Goal: Task Accomplishment & Management: Manage account settings

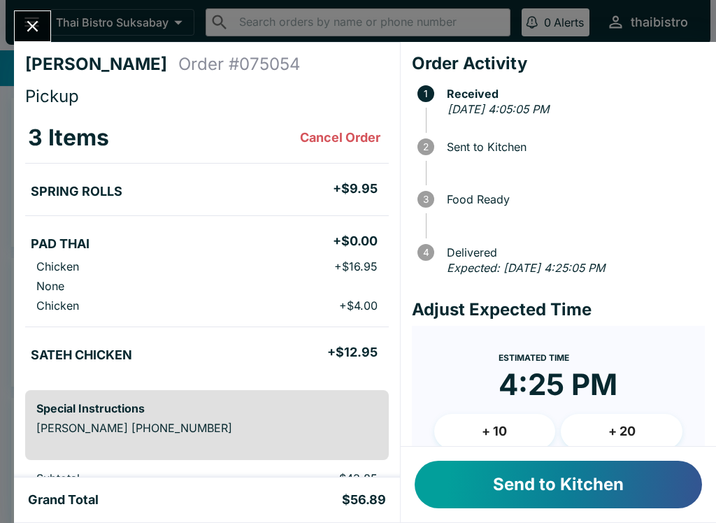
click at [558, 500] on button "Send to Kitchen" at bounding box center [558, 485] width 287 height 48
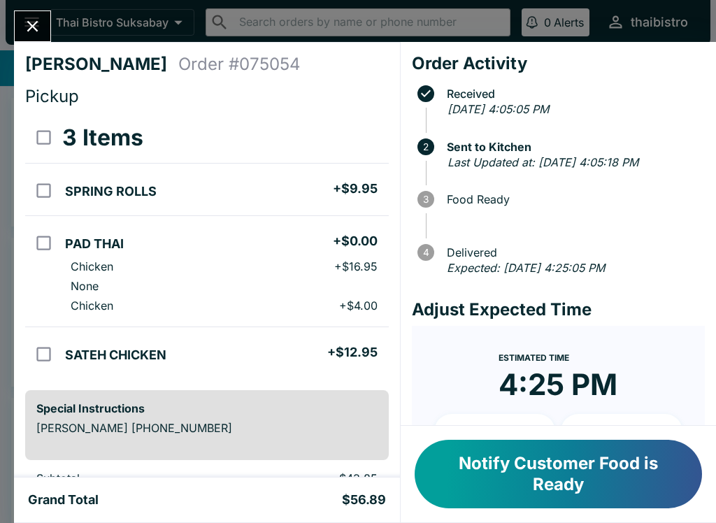
click at [35, 39] on button "Close" at bounding box center [33, 26] width 36 height 30
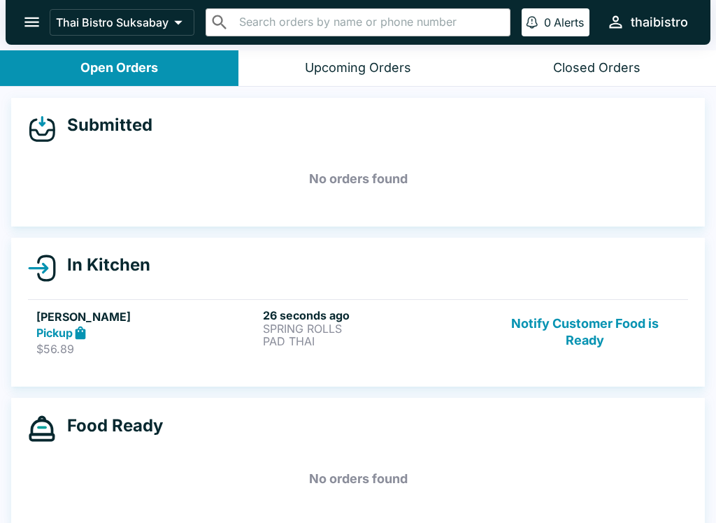
click at [612, 338] on button "Notify Customer Food is Ready" at bounding box center [584, 332] width 189 height 48
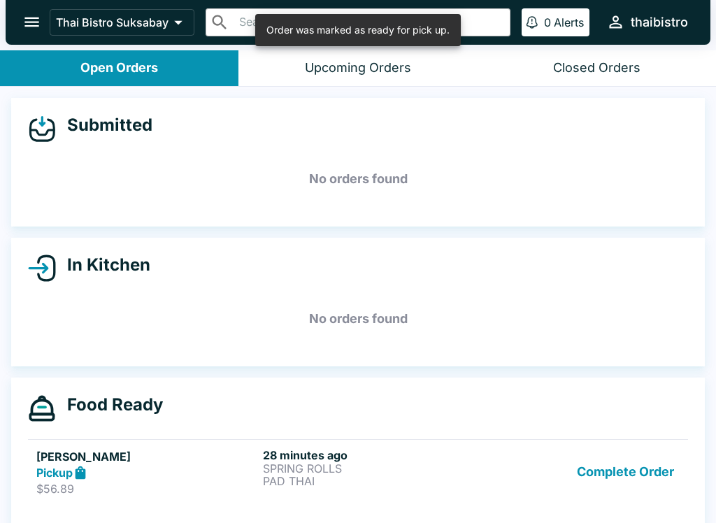
click at [630, 482] on button "Complete Order" at bounding box center [625, 472] width 108 height 48
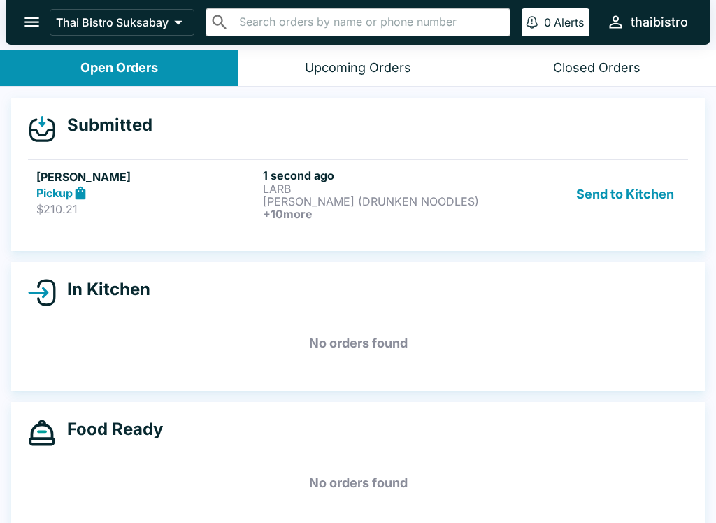
click at [173, 207] on p "$210.21" at bounding box center [146, 209] width 221 height 14
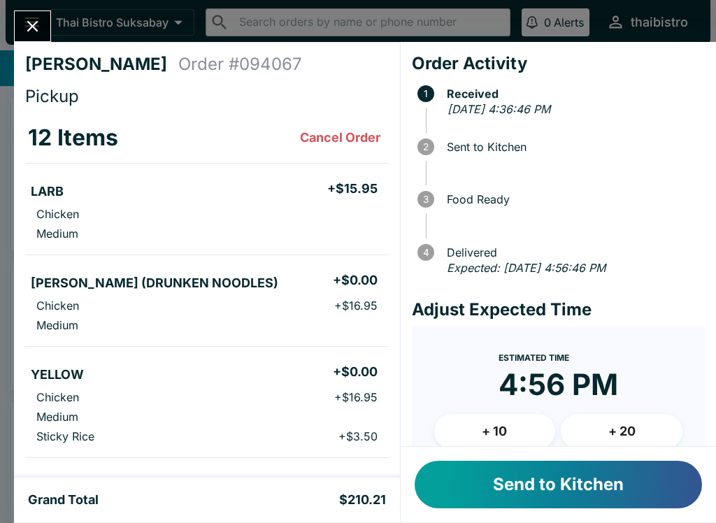
click at [661, 494] on button "Send to Kitchen" at bounding box center [558, 485] width 287 height 48
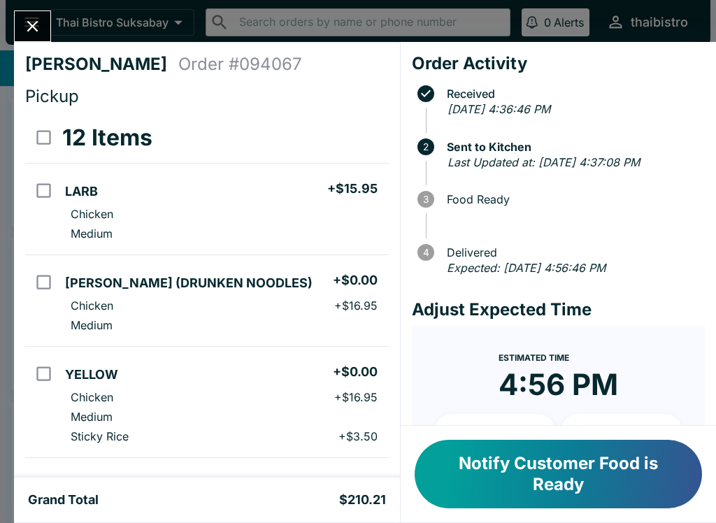
click at [27, 37] on button "Close" at bounding box center [33, 26] width 36 height 30
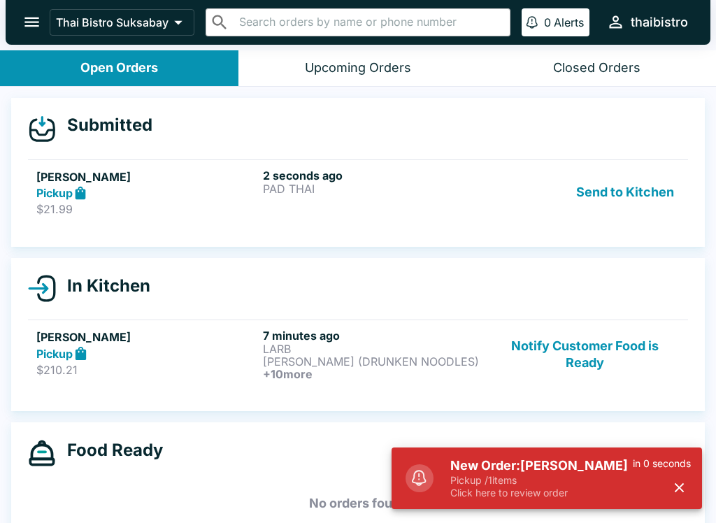
click at [556, 491] on p "Click here to review order" at bounding box center [541, 493] width 182 height 13
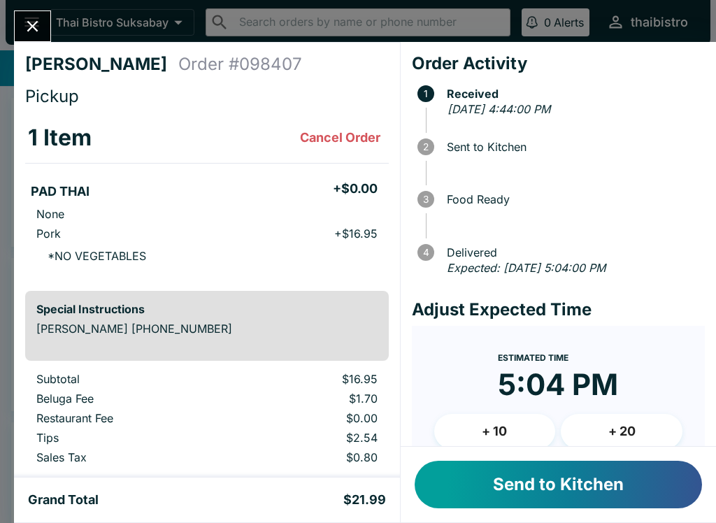
click at [527, 496] on button "Send to Kitchen" at bounding box center [558, 485] width 287 height 48
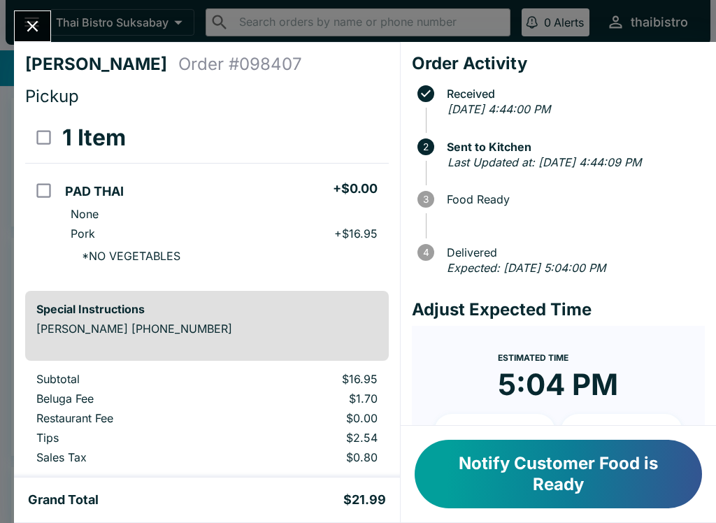
click at [36, 22] on icon "Close" at bounding box center [32, 26] width 19 height 19
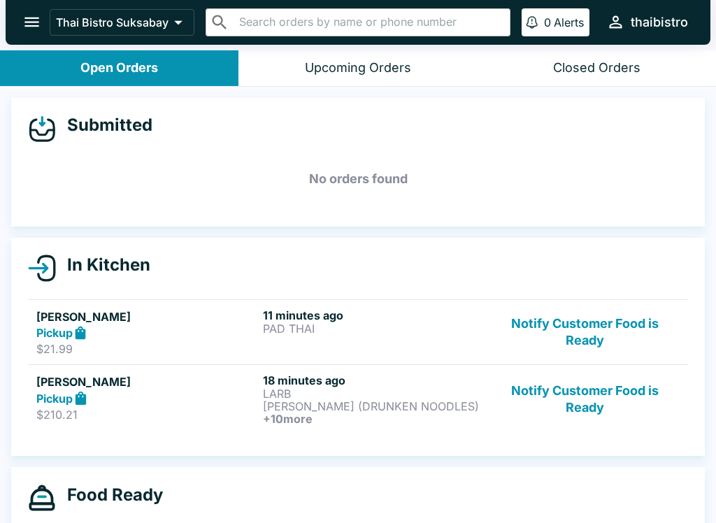
click at [600, 399] on button "Notify Customer Food is Ready" at bounding box center [584, 399] width 189 height 52
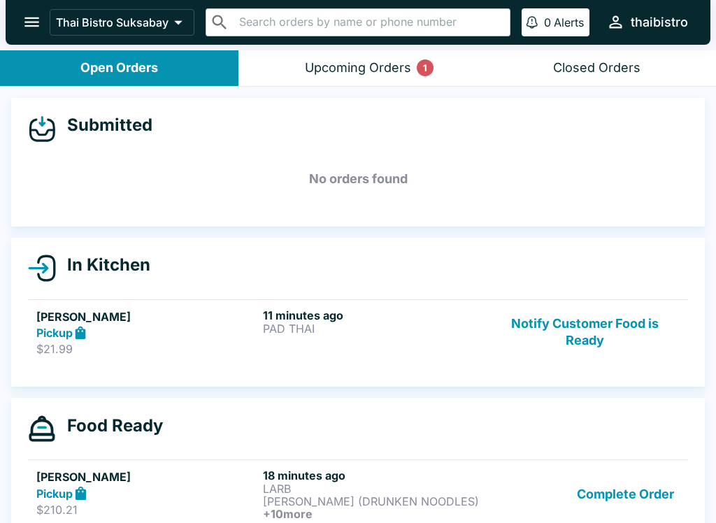
click at [393, 69] on div "Upcoming Orders 1" at bounding box center [358, 68] width 106 height 16
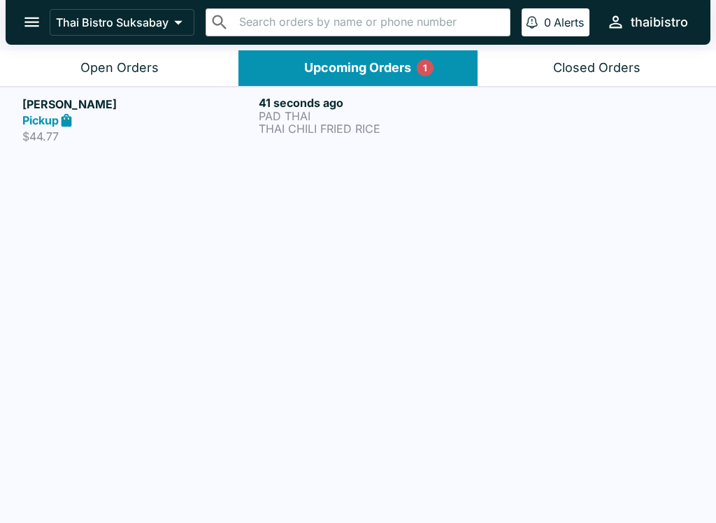
click at [345, 110] on p "PAD THAI" at bounding box center [374, 116] width 231 height 13
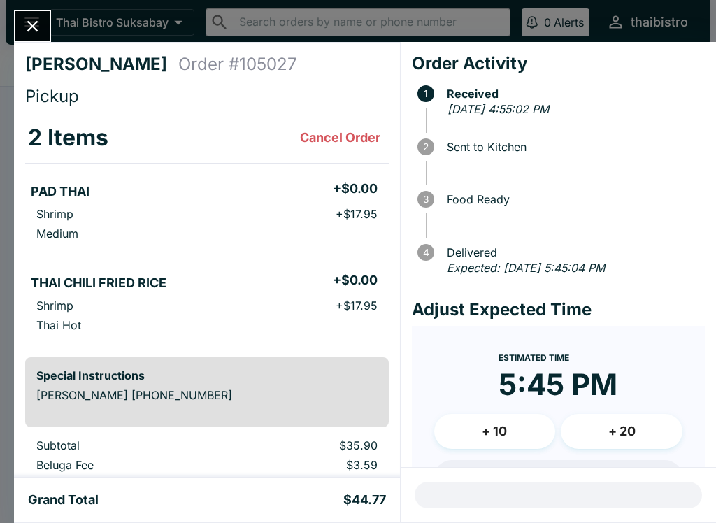
click at [547, 474] on div "New Order: [PERSON_NAME] Pickup / 2 items Click here to review order 10 seconds…" at bounding box center [546, 470] width 310 height 78
click at [40, 10] on div "[PERSON_NAME] Order # 105027 Pickup 2 Items Cancel Order PAD THAI + $0.00 Shrim…" at bounding box center [358, 261] width 716 height 523
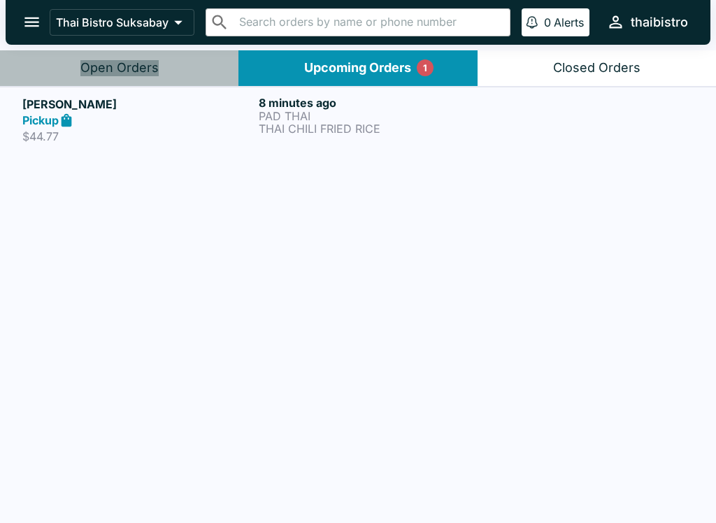
click at [138, 67] on div "Open Orders" at bounding box center [119, 68] width 78 height 16
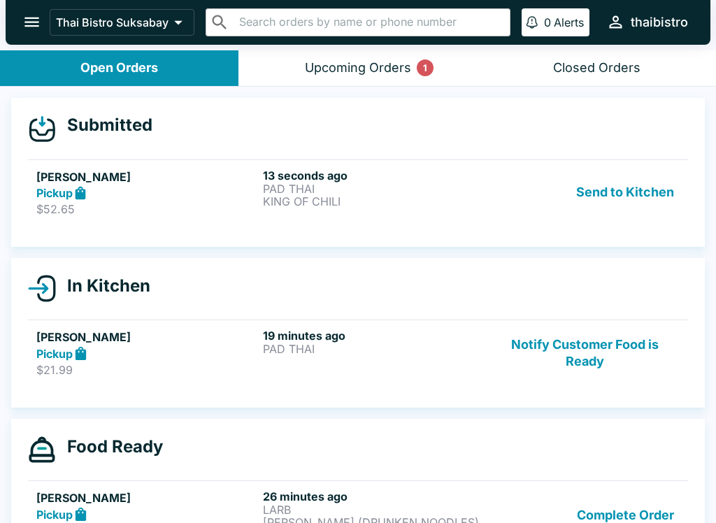
click at [341, 66] on div "Upcoming Orders 1" at bounding box center [358, 68] width 106 height 16
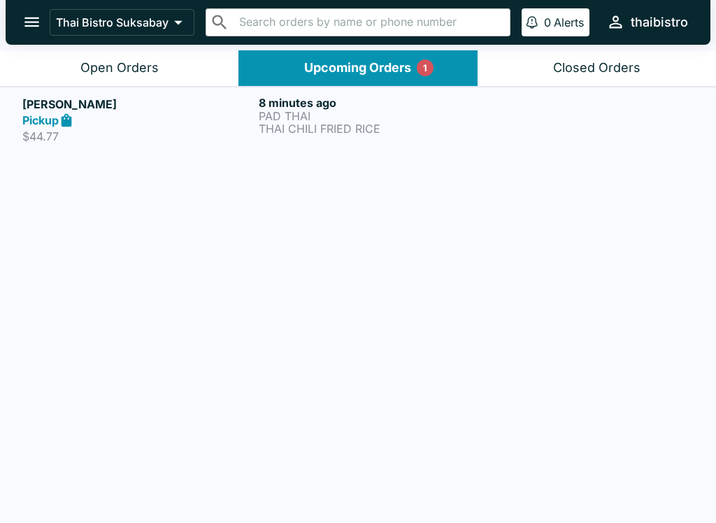
click at [138, 61] on div "Open Orders" at bounding box center [119, 68] width 78 height 16
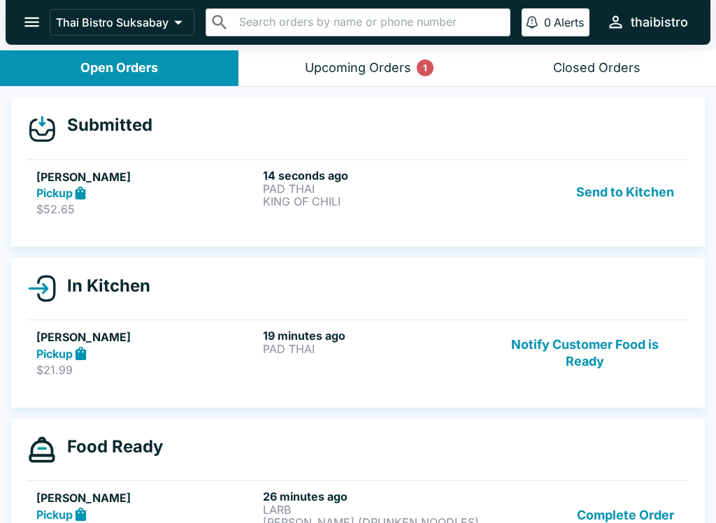
click at [179, 160] on link "[PERSON_NAME] Pickup $52.65 14 seconds ago PAD THAI KING OF CHILI Send to Kitch…" at bounding box center [358, 192] width 660 height 66
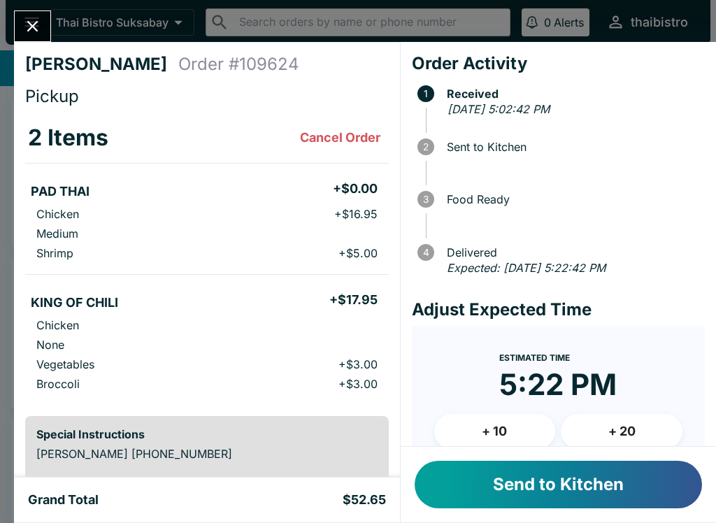
click at [512, 471] on button "Send to Kitchen" at bounding box center [558, 485] width 287 height 48
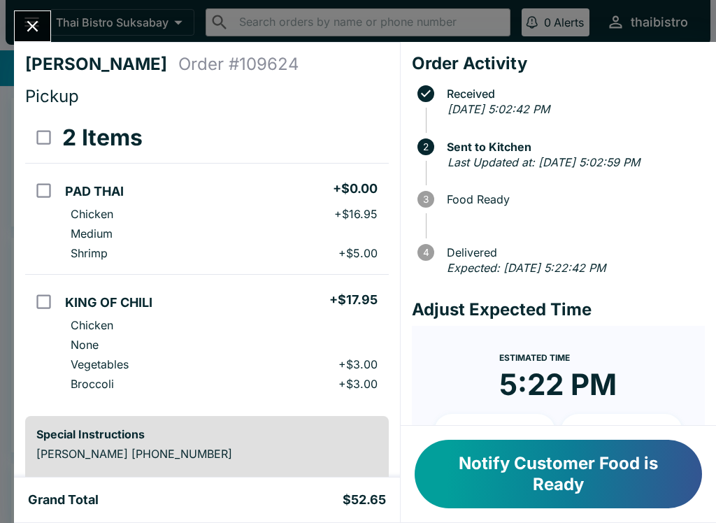
scroll to position [5, 0]
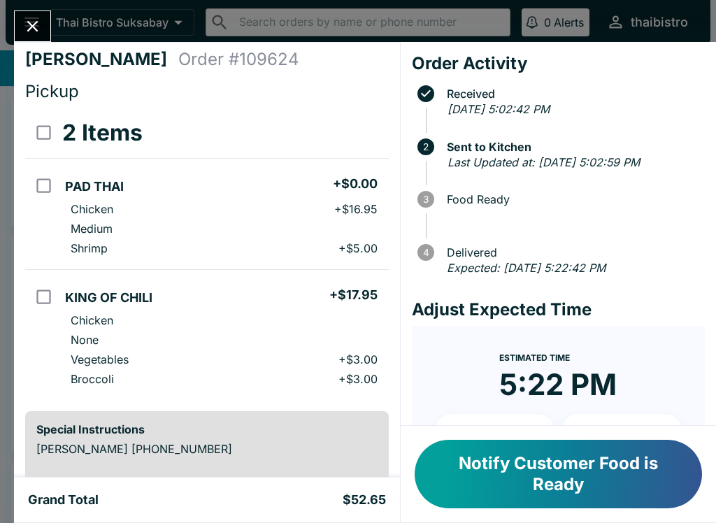
click at [34, 17] on icon "Close" at bounding box center [32, 26] width 19 height 19
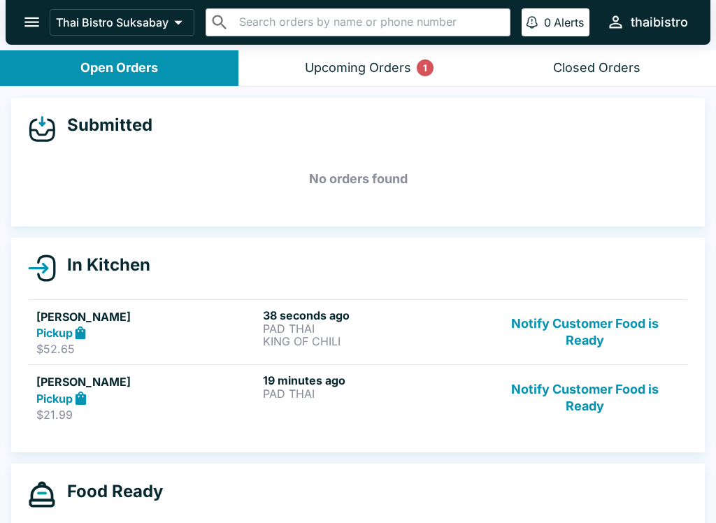
click at [408, 68] on div "Upcoming Orders 1" at bounding box center [358, 68] width 106 height 16
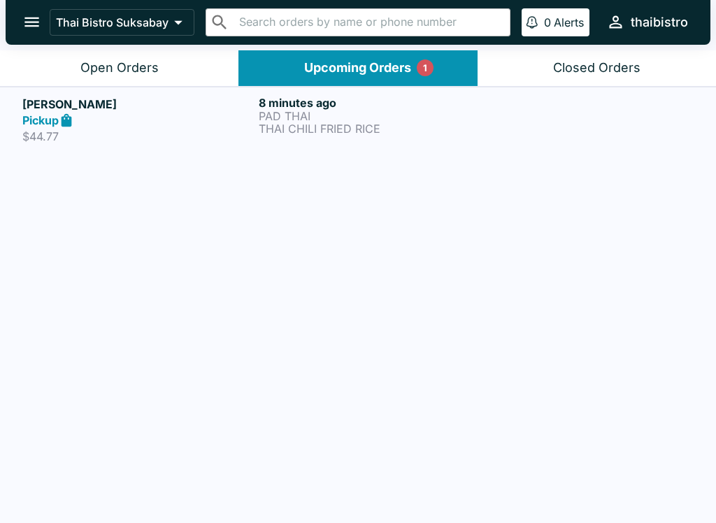
click at [372, 161] on div "[PERSON_NAME] Pickup $44.77 8 minutes ago PAD THAI THAI CHILI [PERSON_NAME]" at bounding box center [358, 306] width 716 height 439
click at [431, 122] on p "THAI CHILI FRIED RICE" at bounding box center [374, 128] width 231 height 13
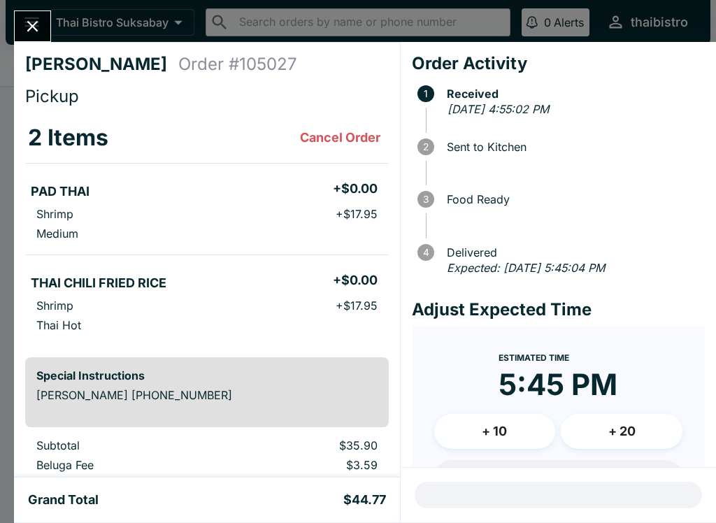
click at [39, 19] on icon "Close" at bounding box center [32, 26] width 19 height 19
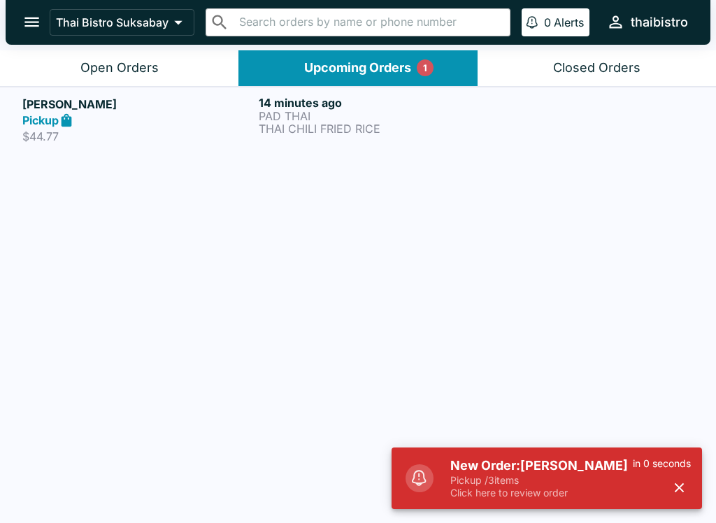
click at [564, 477] on p "Pickup / 3 items" at bounding box center [541, 480] width 182 height 13
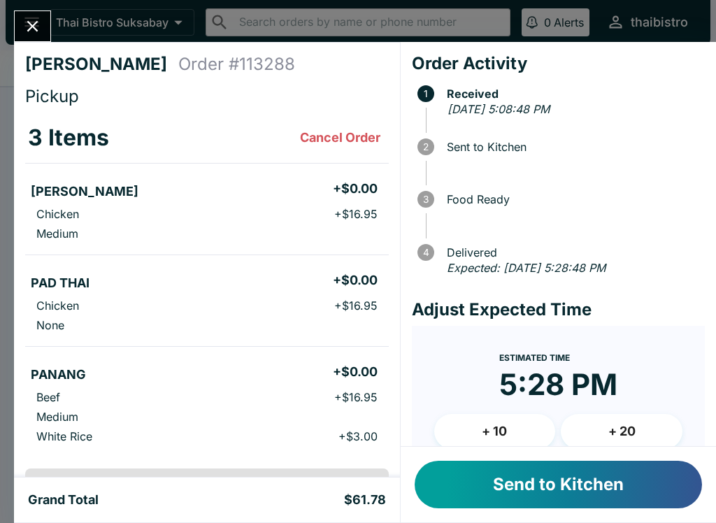
click at [618, 486] on button "Send to Kitchen" at bounding box center [558, 485] width 287 height 48
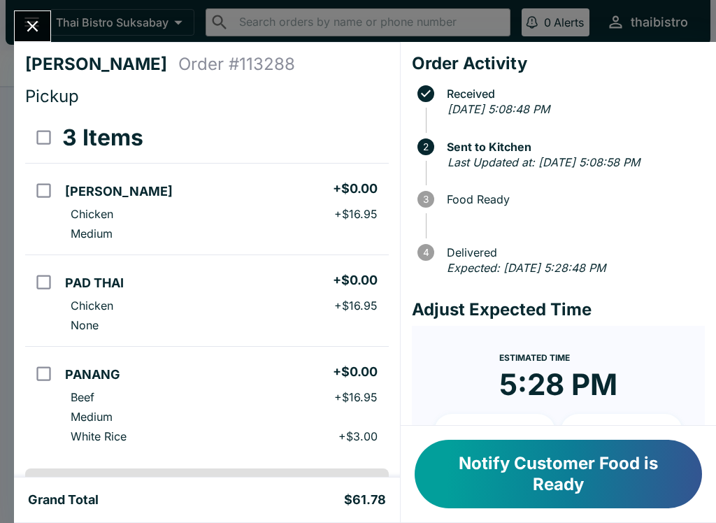
click at [43, 25] on button "Close" at bounding box center [33, 26] width 36 height 30
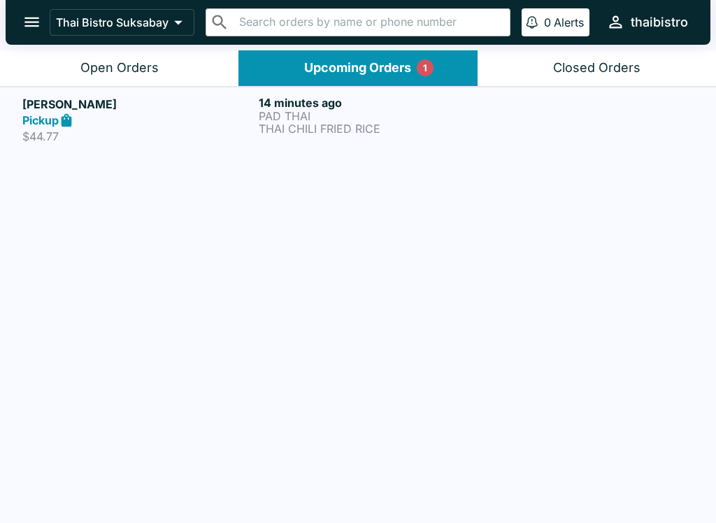
click at [159, 76] on button "Open Orders" at bounding box center [119, 68] width 238 height 36
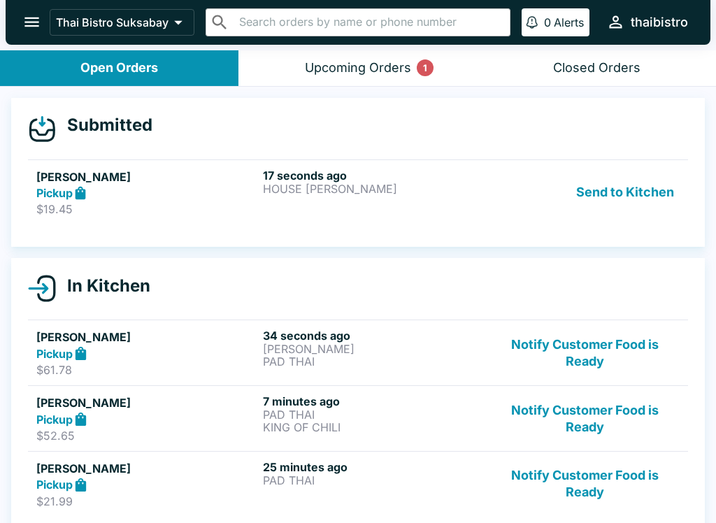
click at [433, 175] on h6 "17 seconds ago" at bounding box center [373, 175] width 221 height 14
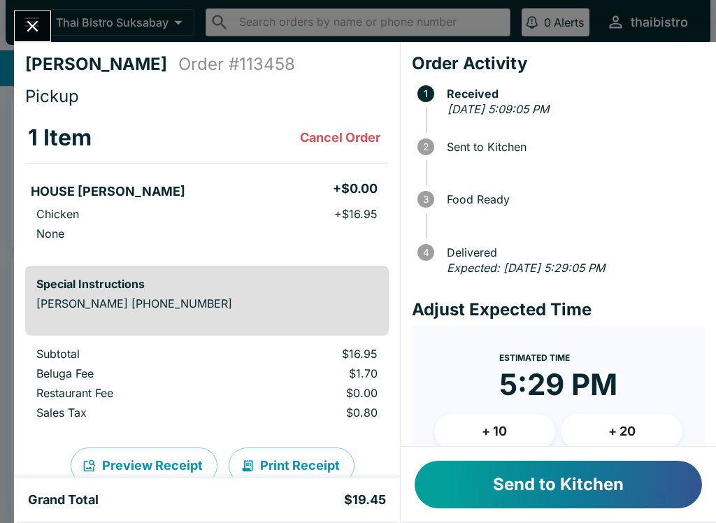
click at [627, 488] on button "Send to Kitchen" at bounding box center [558, 485] width 287 height 48
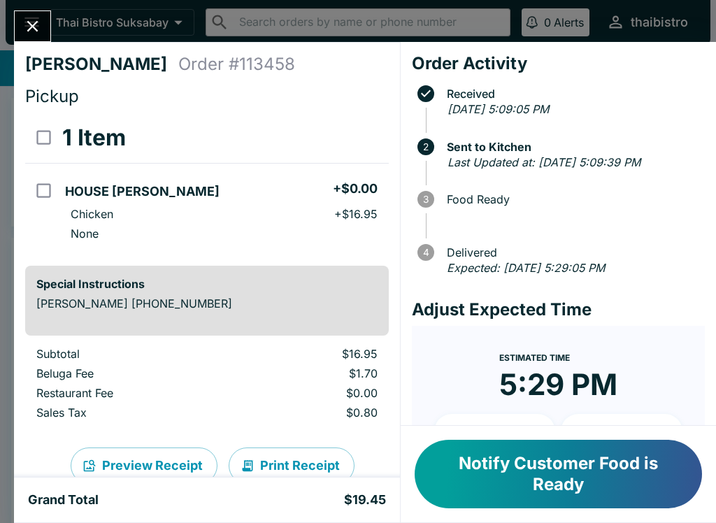
click at [15, 27] on button "Close" at bounding box center [33, 26] width 36 height 30
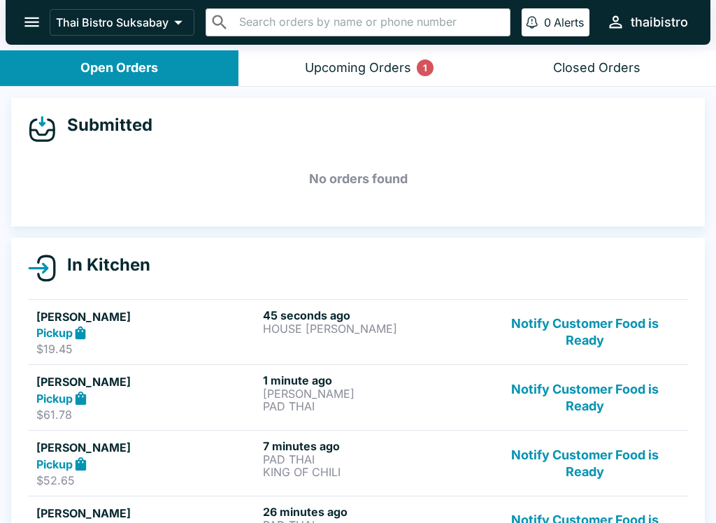
scroll to position [-17, 0]
click at [407, 60] on div "Upcoming Orders 1" at bounding box center [358, 68] width 106 height 16
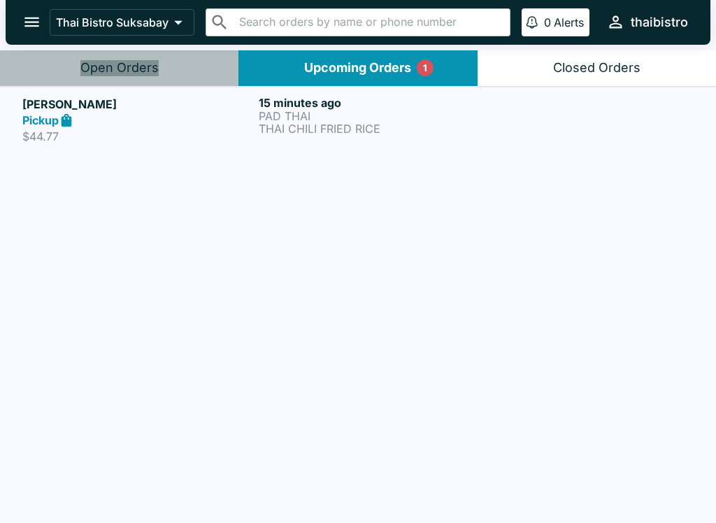
click at [149, 59] on button "Open Orders" at bounding box center [119, 68] width 238 height 36
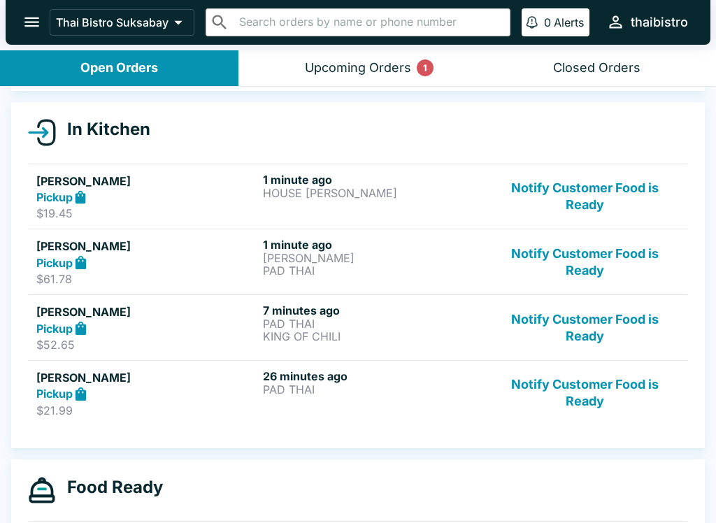
scroll to position [134, 0]
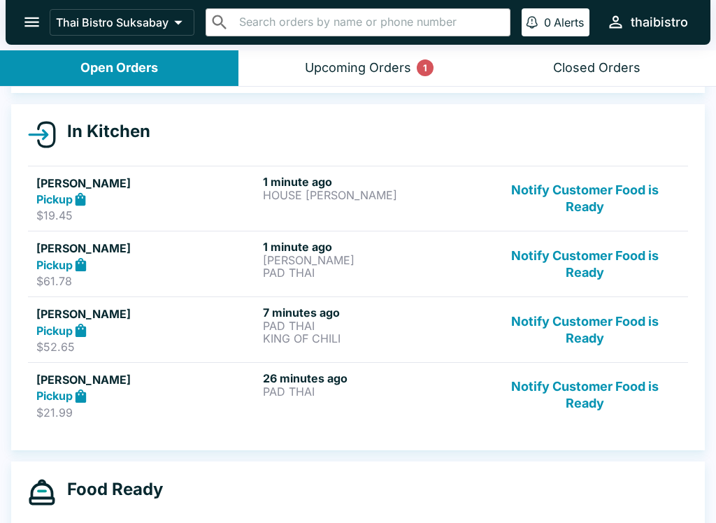
click at [362, 54] on button "Upcoming Orders 1" at bounding box center [357, 68] width 238 height 36
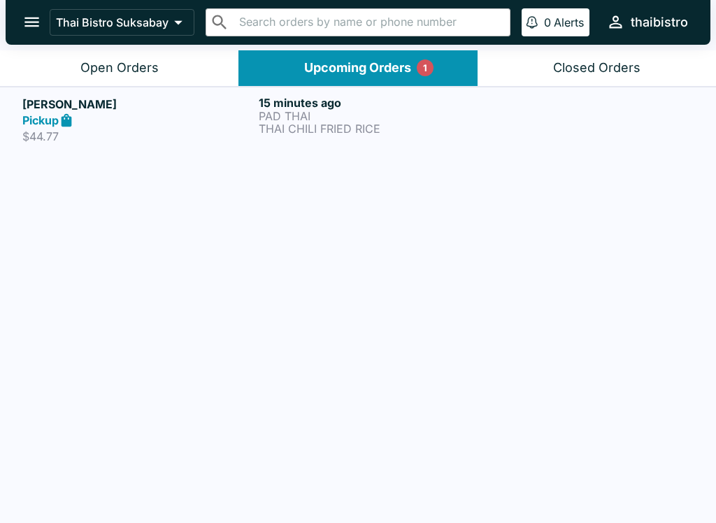
click at [324, 125] on p "THAI CHILI FRIED RICE" at bounding box center [374, 128] width 231 height 13
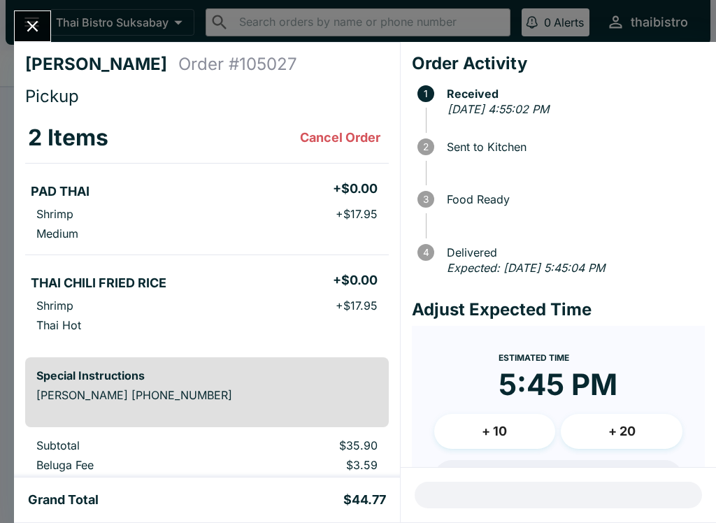
click at [38, 9] on div "[PERSON_NAME] Order # 105027 Pickup 2 Items Cancel Order PAD THAI + $0.00 Shrim…" at bounding box center [358, 261] width 716 height 523
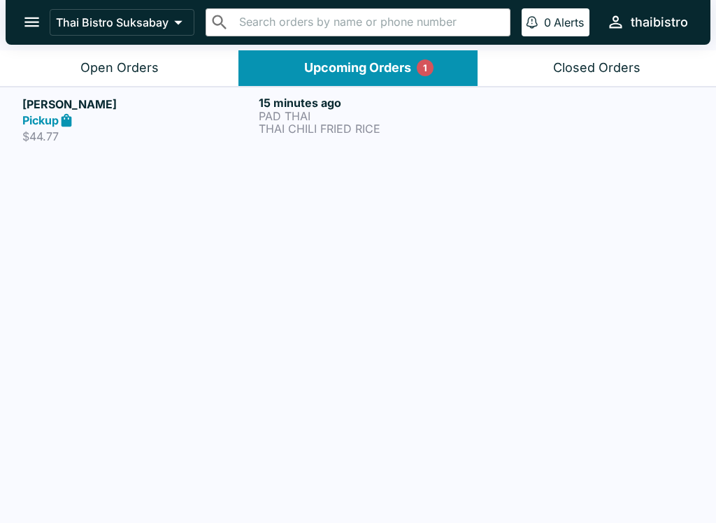
click at [354, 55] on button "Upcoming Orders 1" at bounding box center [357, 68] width 238 height 36
click at [175, 74] on button "Open Orders" at bounding box center [119, 68] width 238 height 36
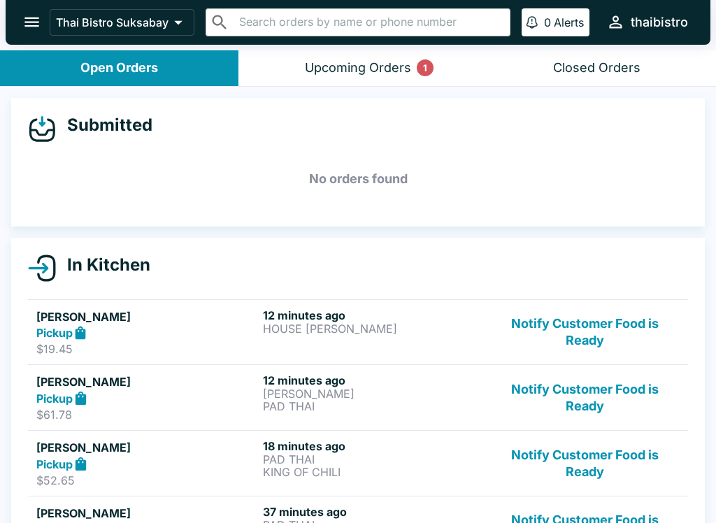
click at [605, 347] on button "Notify Customer Food is Ready" at bounding box center [584, 332] width 189 height 48
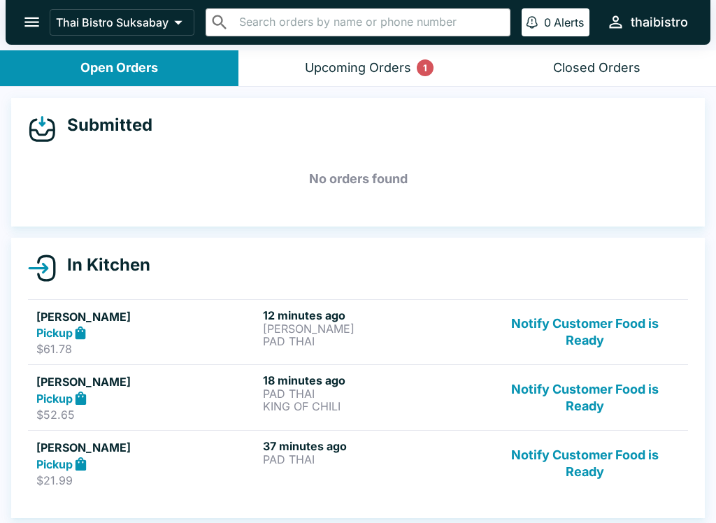
click at [615, 331] on button "Notify Customer Food is Ready" at bounding box center [584, 332] width 189 height 48
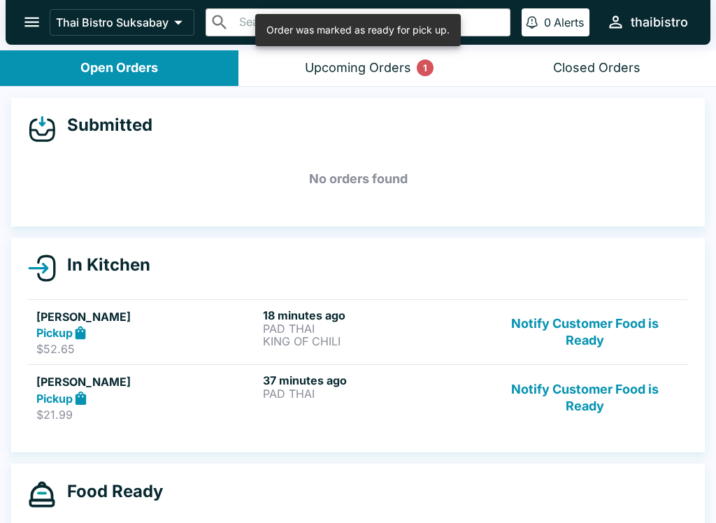
click at [598, 341] on button "Notify Customer Food is Ready" at bounding box center [584, 332] width 189 height 48
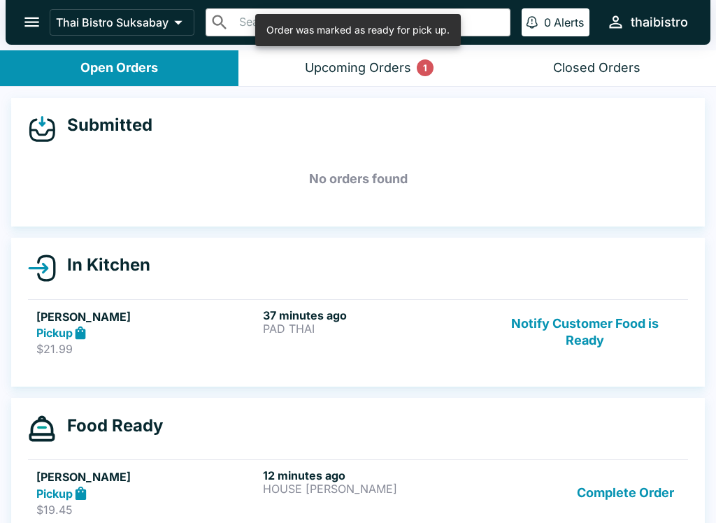
click at [603, 345] on button "Notify Customer Food is Ready" at bounding box center [584, 332] width 189 height 48
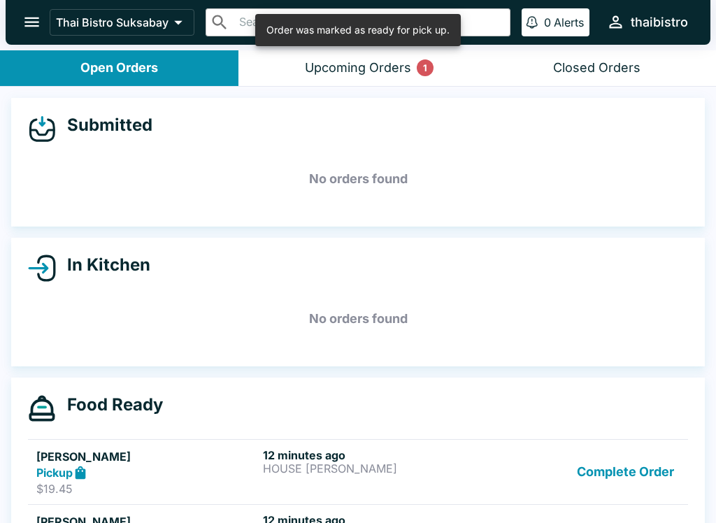
click at [624, 475] on button "Complete Order" at bounding box center [625, 472] width 108 height 48
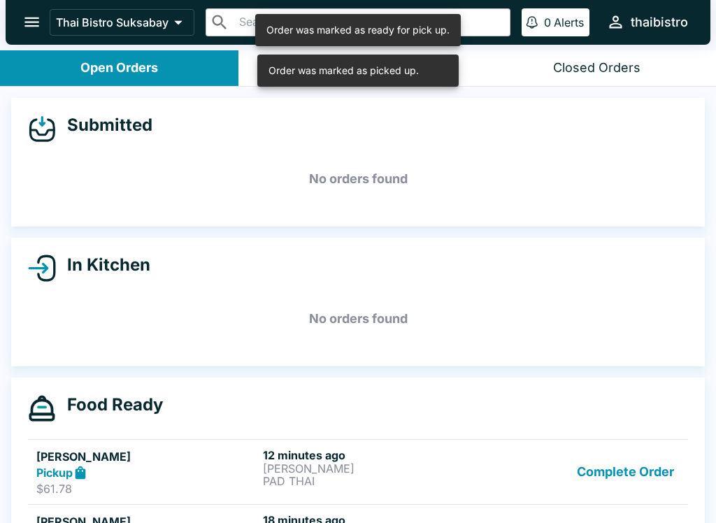
click at [631, 475] on button "Complete Order" at bounding box center [625, 472] width 108 height 48
click at [638, 473] on button "Complete Order" at bounding box center [625, 472] width 108 height 48
click at [633, 476] on button "Complete Order" at bounding box center [625, 472] width 108 height 48
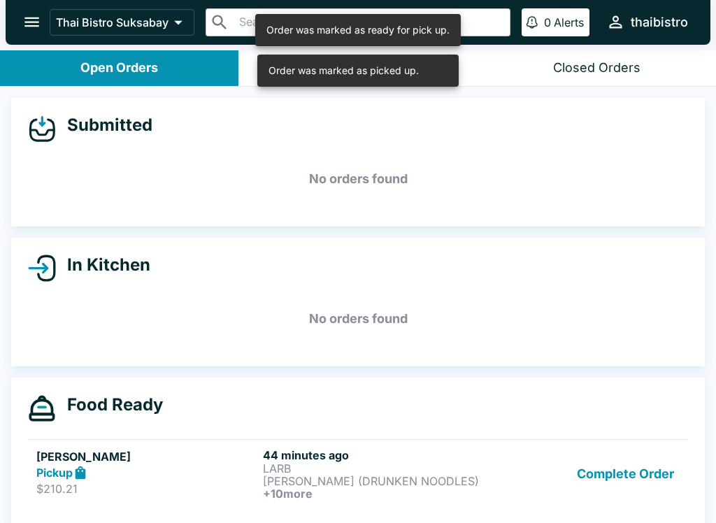
click at [634, 467] on button "Complete Order" at bounding box center [625, 474] width 108 height 52
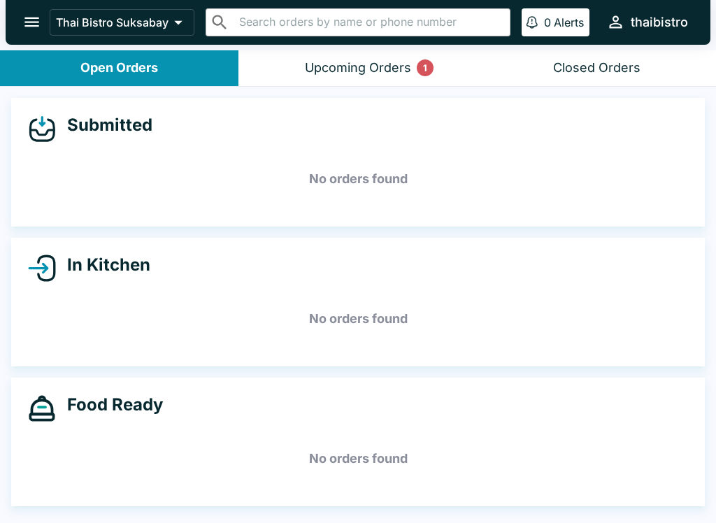
click at [412, 73] on button "Upcoming Orders 1" at bounding box center [357, 68] width 238 height 36
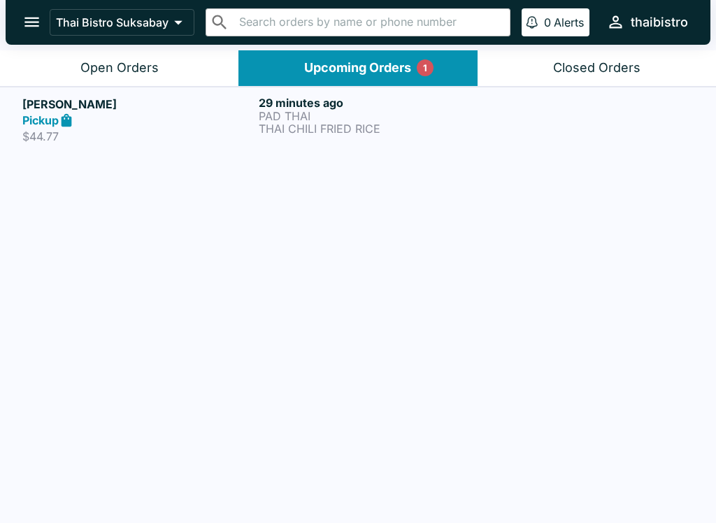
click at [400, 125] on p "THAI CHILI FRIED RICE" at bounding box center [374, 128] width 231 height 13
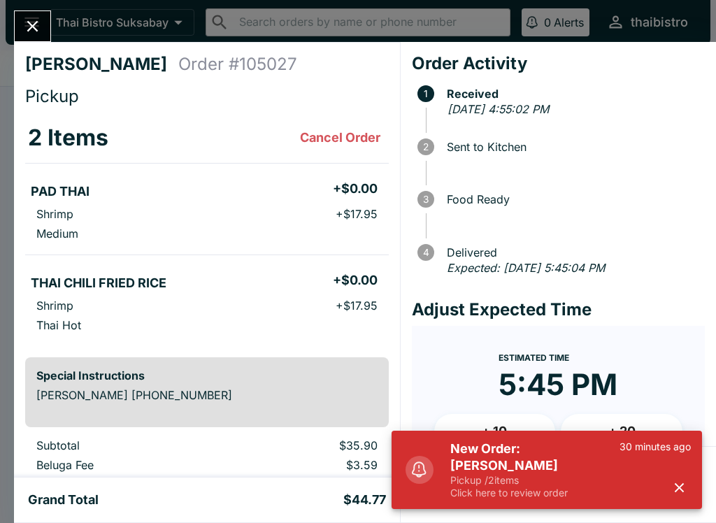
click at [589, 494] on p "Click here to review order" at bounding box center [534, 493] width 169 height 13
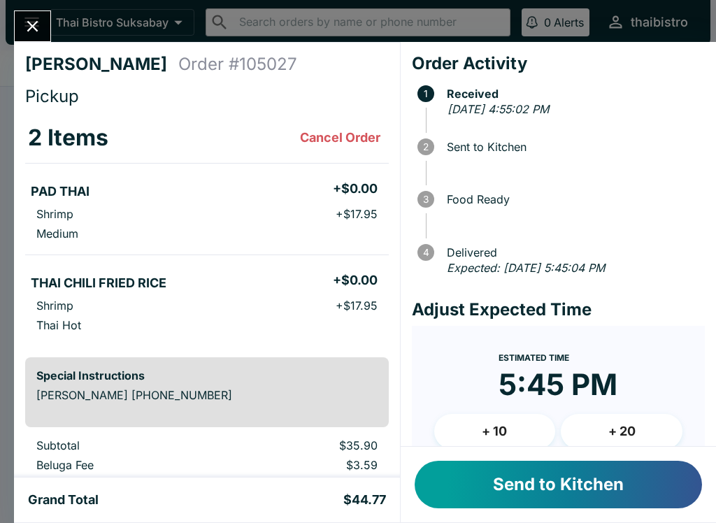
click at [602, 489] on button "Send to Kitchen" at bounding box center [558, 485] width 287 height 48
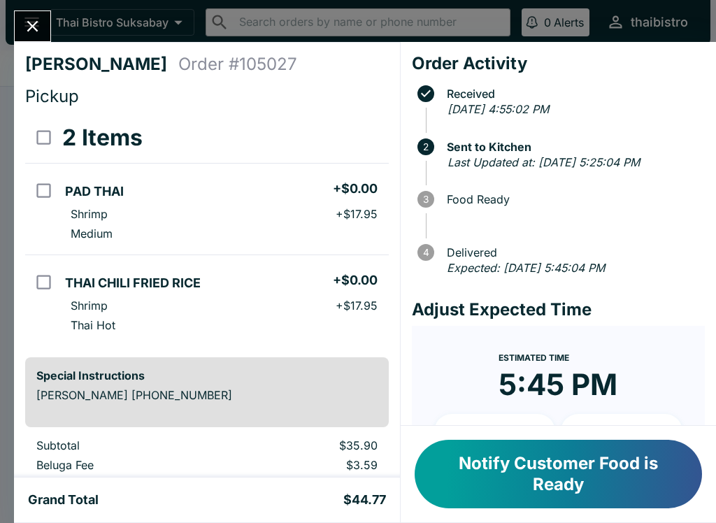
click at [38, 31] on icon "Close" at bounding box center [32, 26] width 19 height 19
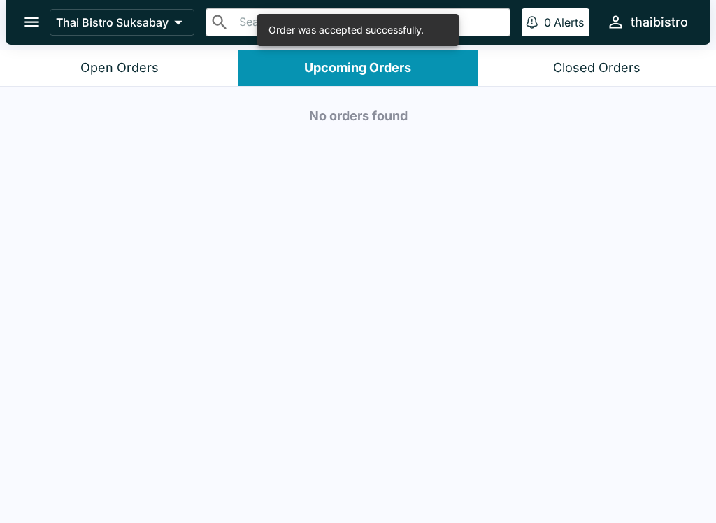
click at [175, 75] on button "Open Orders" at bounding box center [119, 68] width 238 height 36
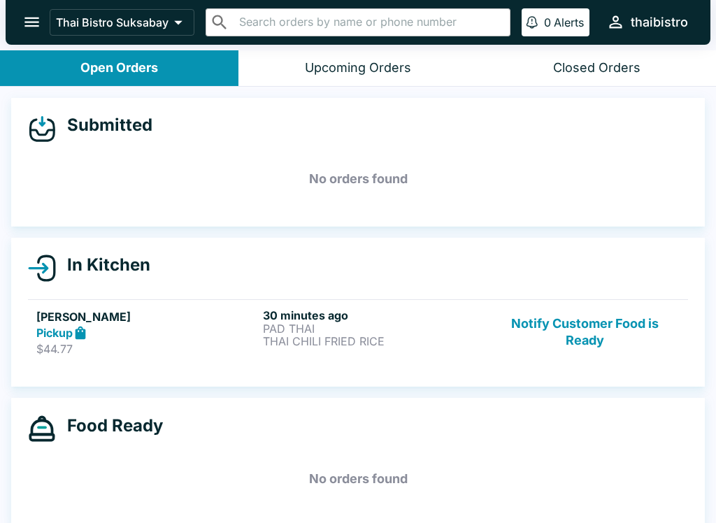
click at [593, 317] on button "Notify Customer Food is Ready" at bounding box center [584, 332] width 189 height 48
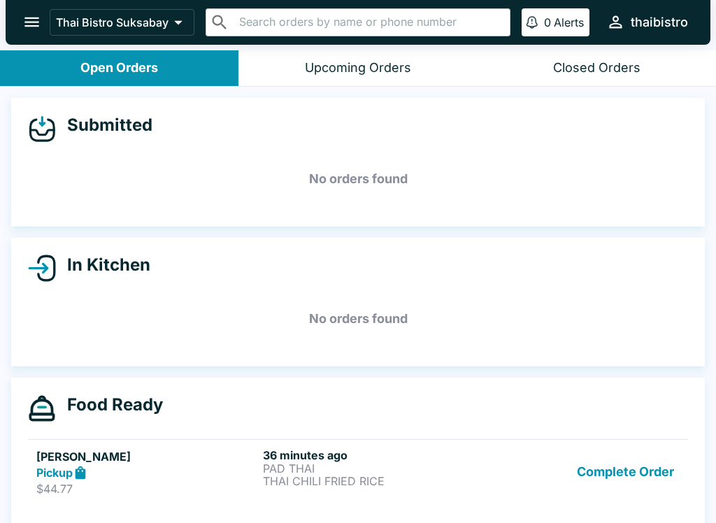
click at [634, 470] on button "Complete Order" at bounding box center [625, 472] width 108 height 48
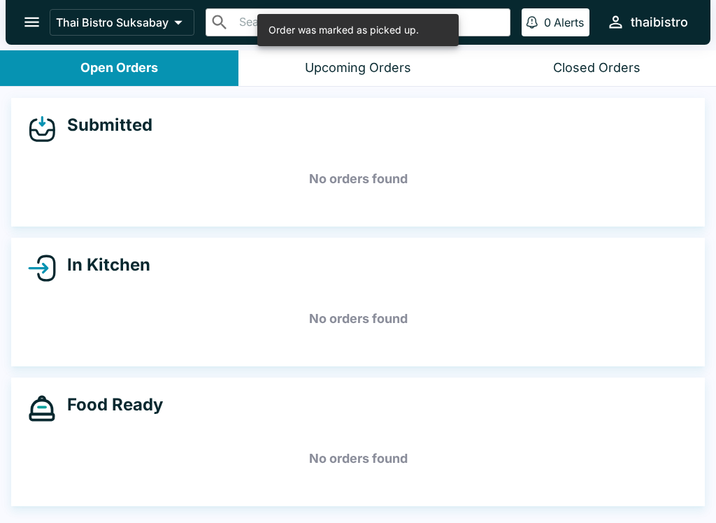
click at [606, 81] on button "Closed Orders" at bounding box center [596, 68] width 238 height 36
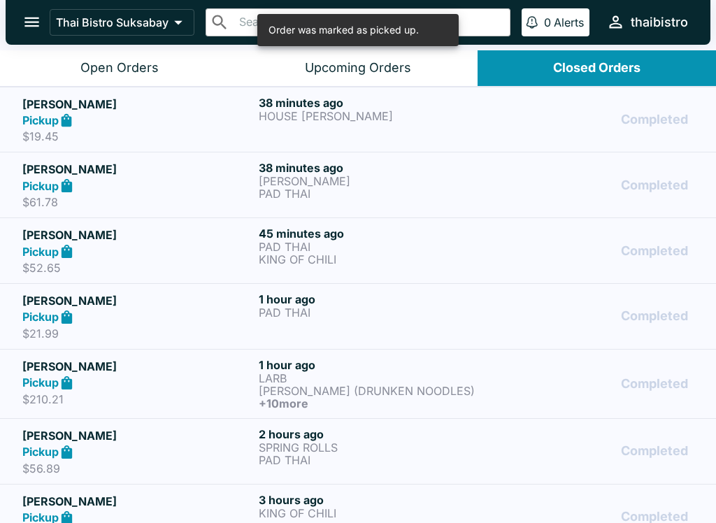
click at [647, 67] on button "Closed Orders" at bounding box center [596, 68] width 238 height 36
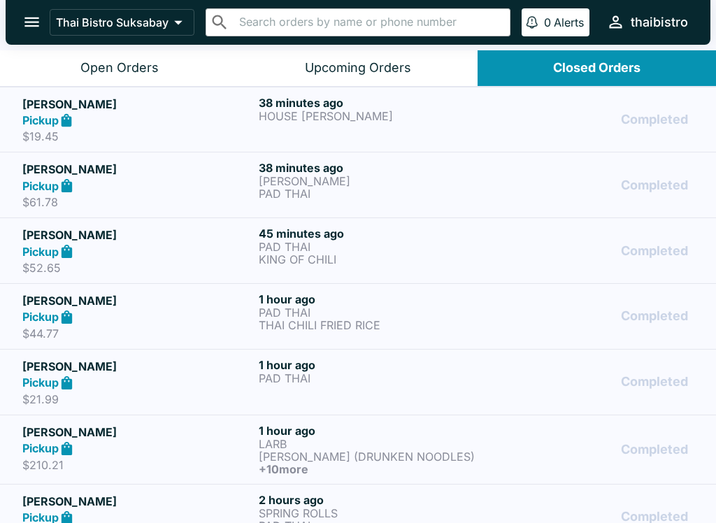
click at [424, 438] on p "LARB" at bounding box center [374, 444] width 231 height 13
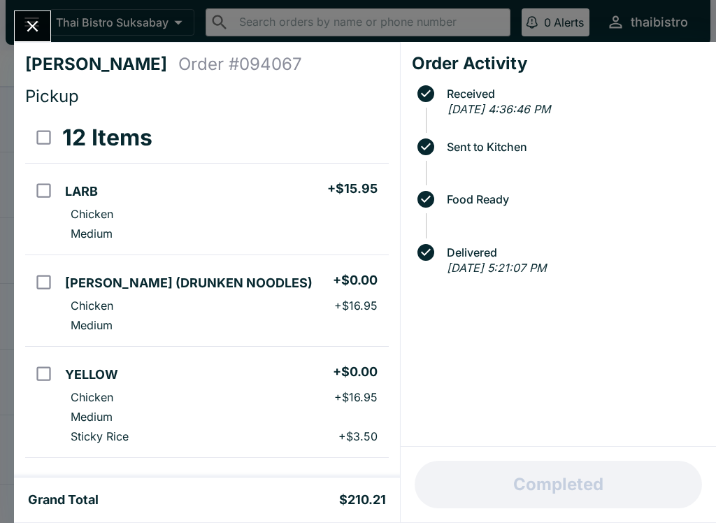
click at [27, 27] on icon "Close" at bounding box center [32, 26] width 19 height 19
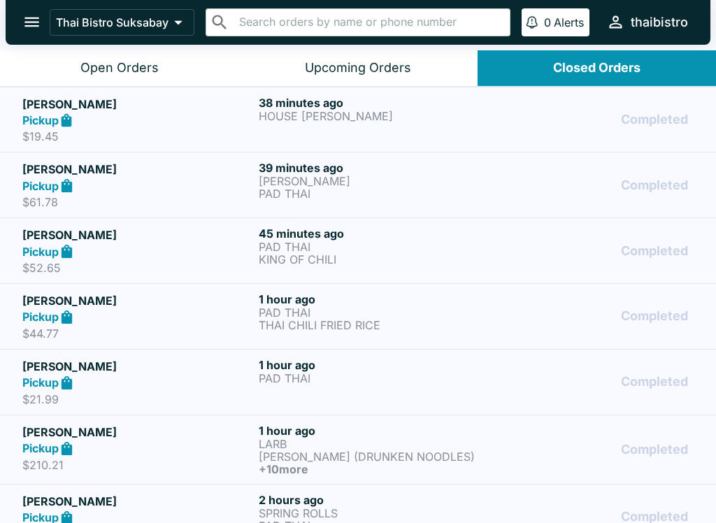
click at [125, 60] on div "Open Orders" at bounding box center [119, 68] width 78 height 16
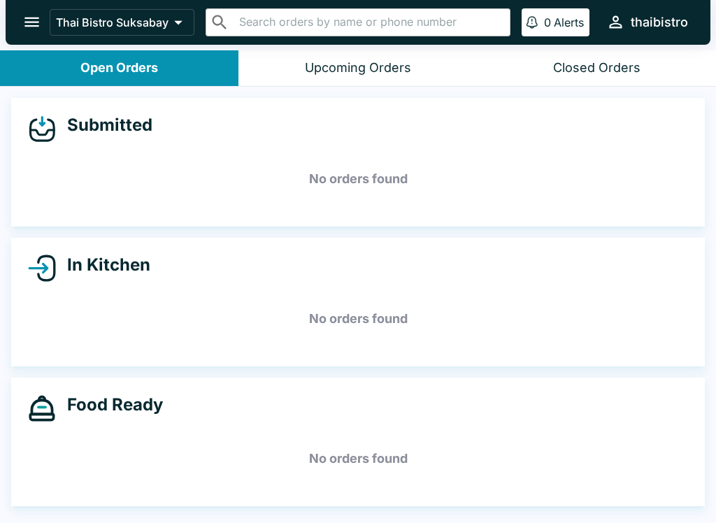
click at [101, 66] on div "Open Orders" at bounding box center [119, 68] width 78 height 16
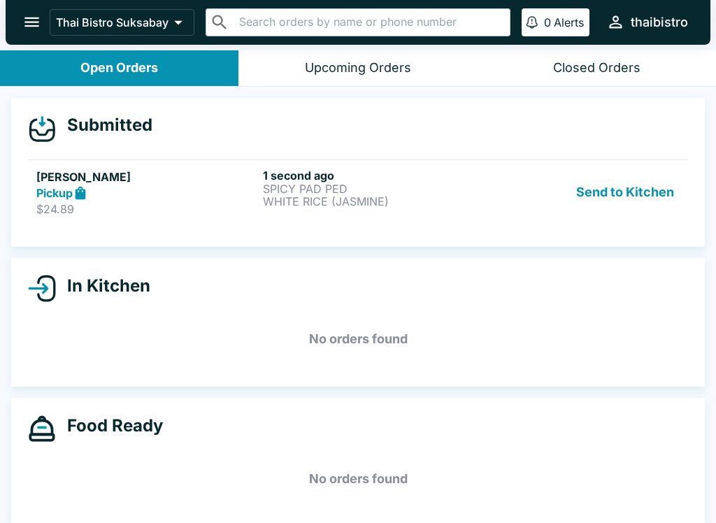
click at [434, 222] on link "[PERSON_NAME] Pickup $24.89 1 second ago SPICY PAD PED WHITE RICE (JASMINE) Sen…" at bounding box center [358, 192] width 660 height 66
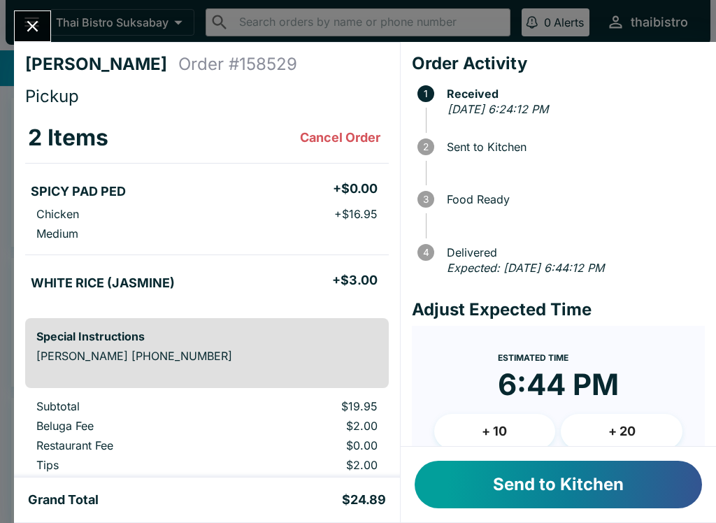
click at [528, 502] on button "Send to Kitchen" at bounding box center [558, 485] width 287 height 48
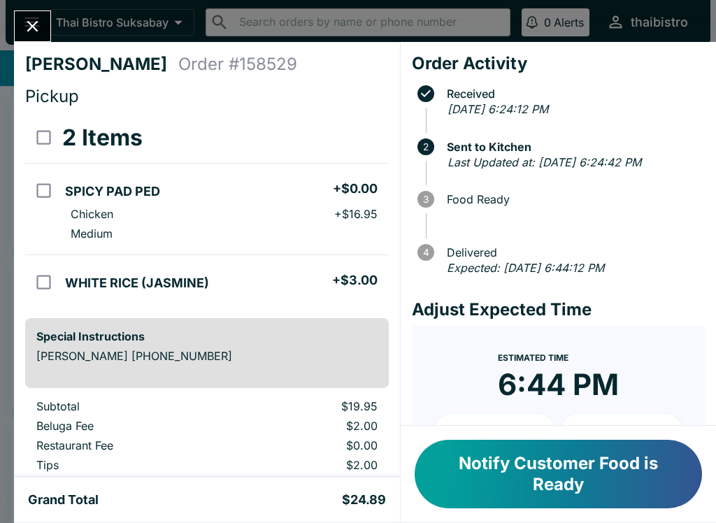
click at [26, 18] on icon "Close" at bounding box center [32, 26] width 19 height 19
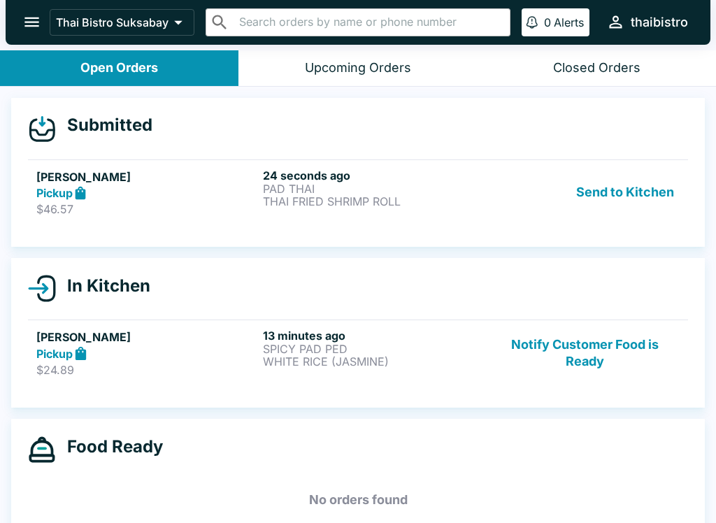
click at [487, 175] on div "[PERSON_NAME] Pickup $46.57 24 seconds ago PAD THAI THAI FRIED SHRIMP ROLL Send…" at bounding box center [357, 192] width 643 height 48
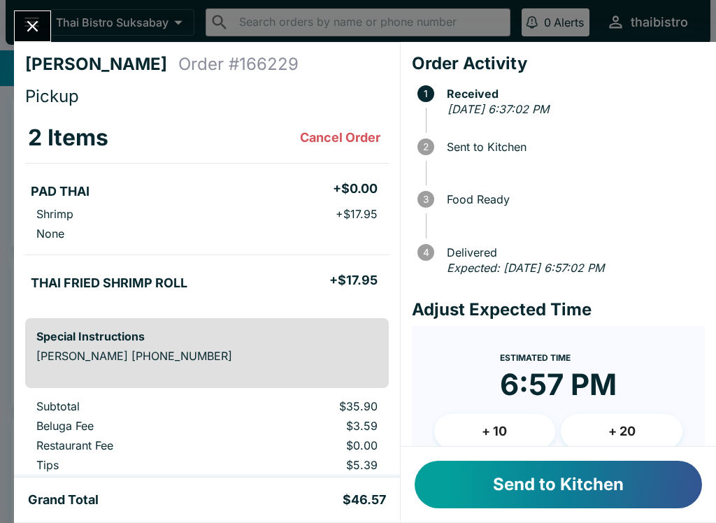
click at [591, 479] on button "Send to Kitchen" at bounding box center [558, 485] width 287 height 48
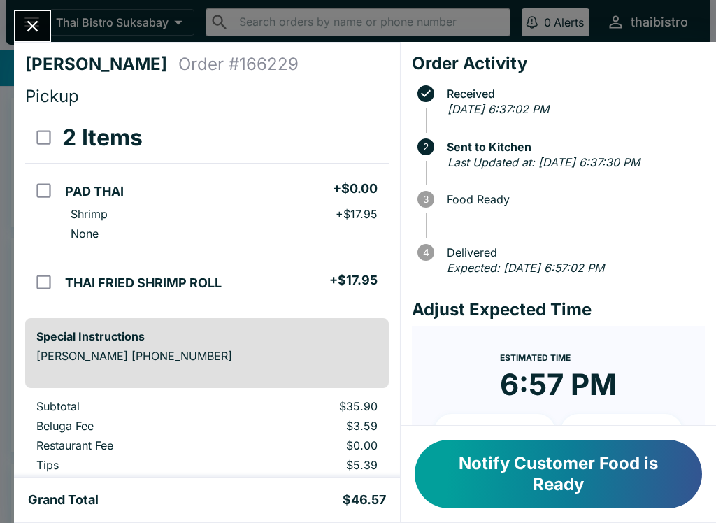
click at [26, 15] on button "Close" at bounding box center [33, 26] width 36 height 30
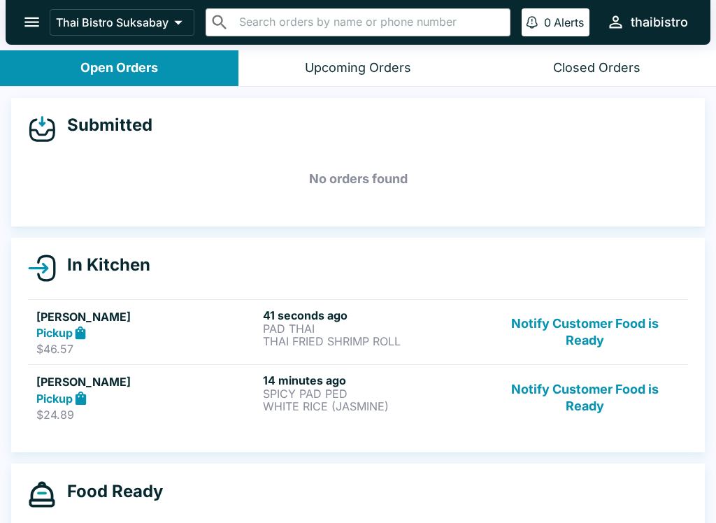
click at [168, 338] on div "Pickup" at bounding box center [146, 333] width 221 height 16
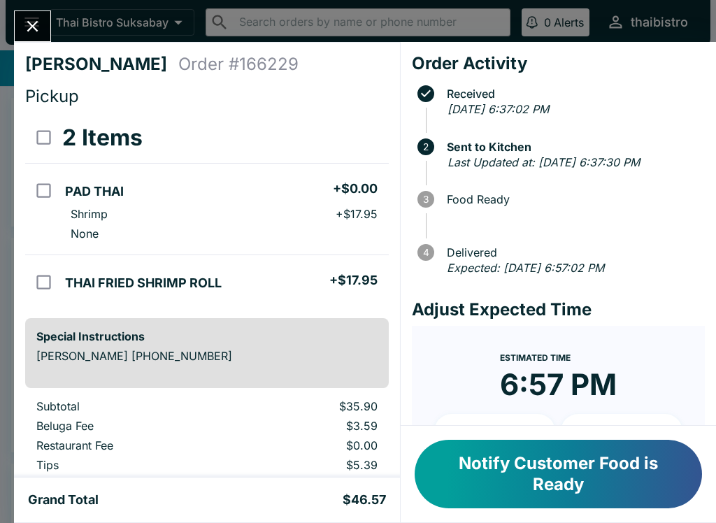
click at [42, 29] on icon "Close" at bounding box center [32, 26] width 19 height 19
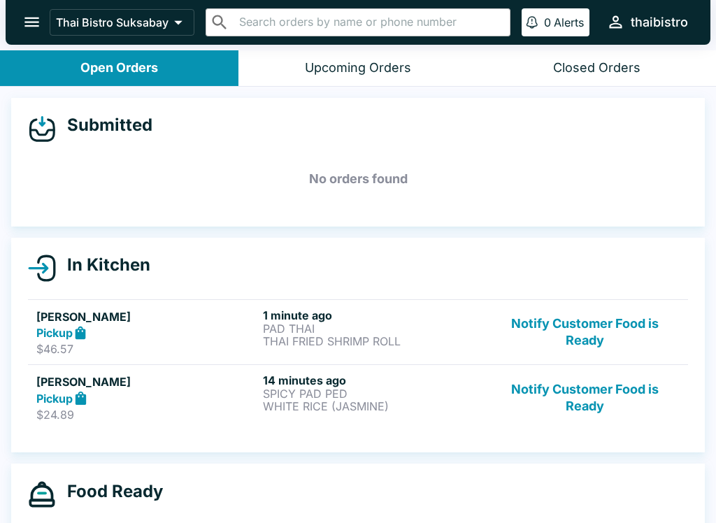
click at [593, 321] on button "Notify Customer Food is Ready" at bounding box center [584, 332] width 189 height 48
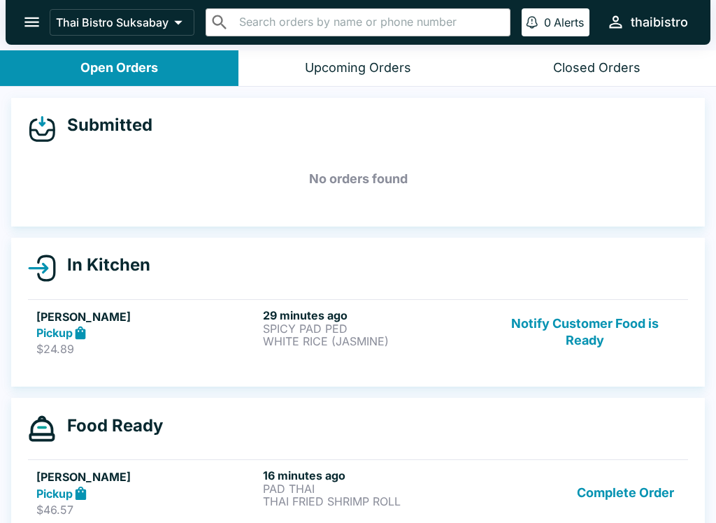
click at [599, 319] on button "Notify Customer Food is Ready" at bounding box center [584, 332] width 189 height 48
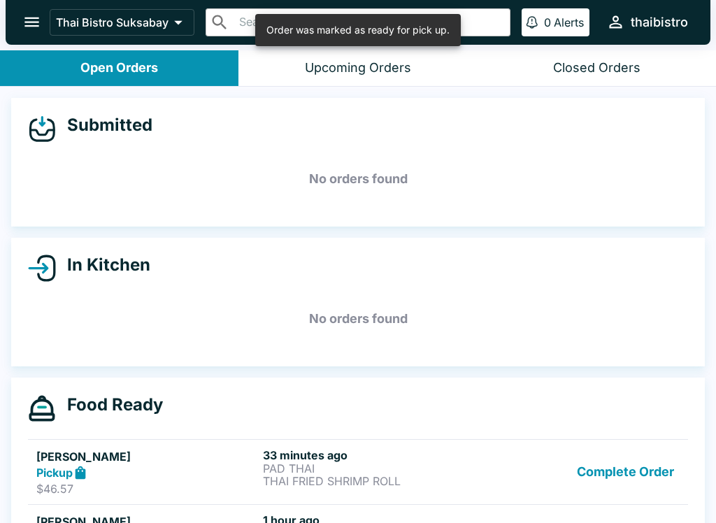
click at [633, 468] on button "Complete Order" at bounding box center [625, 472] width 108 height 48
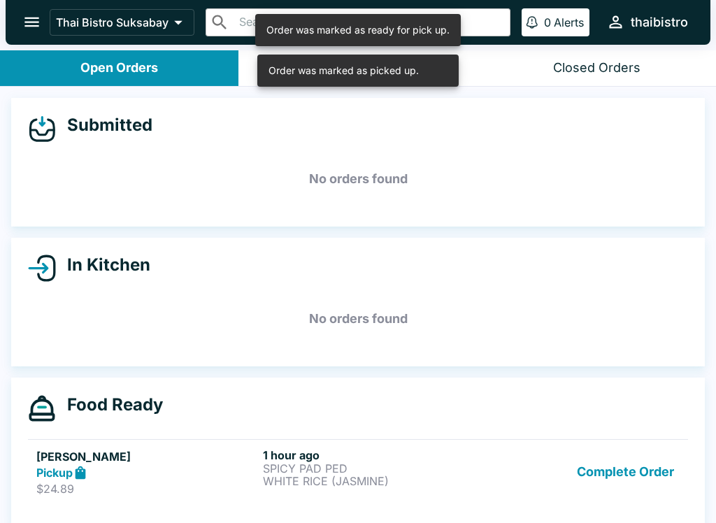
click at [625, 477] on button "Complete Order" at bounding box center [625, 472] width 108 height 48
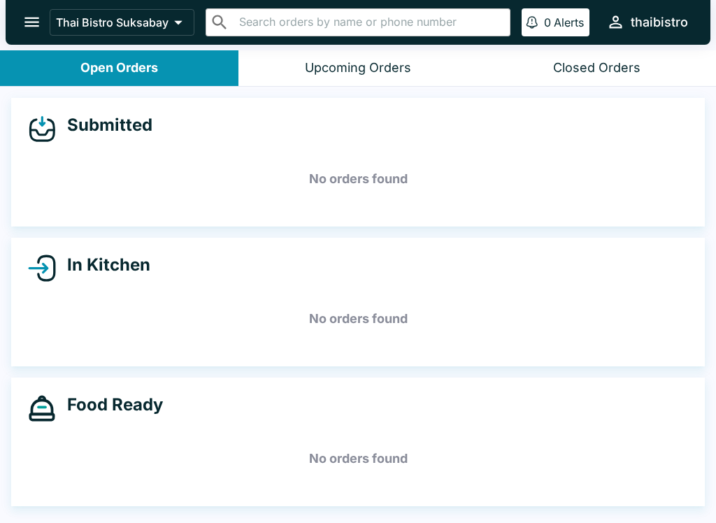
click at [25, 27] on icon "open drawer" at bounding box center [31, 22] width 19 height 19
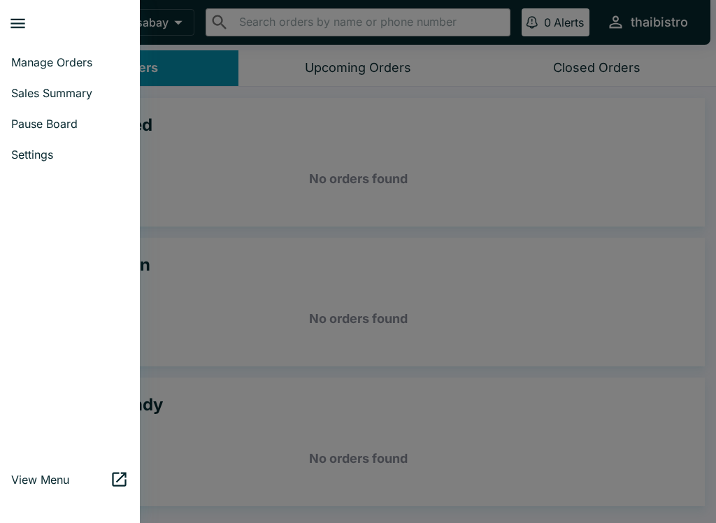
click at [29, 89] on span "Sales Summary" at bounding box center [69, 93] width 117 height 14
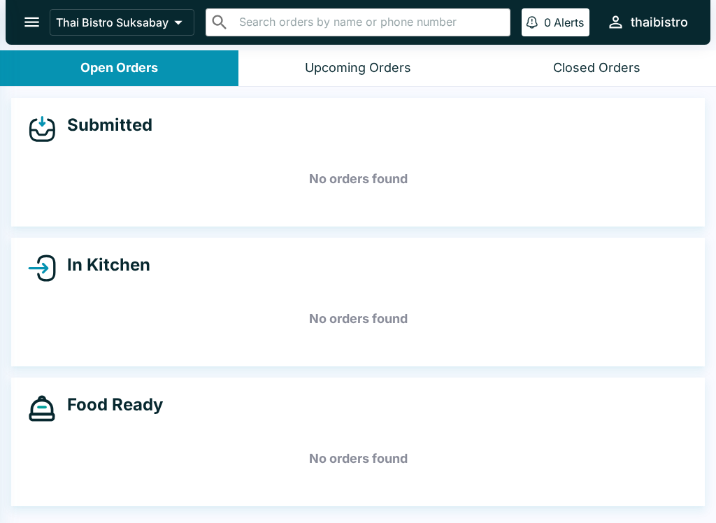
select select "03:00"
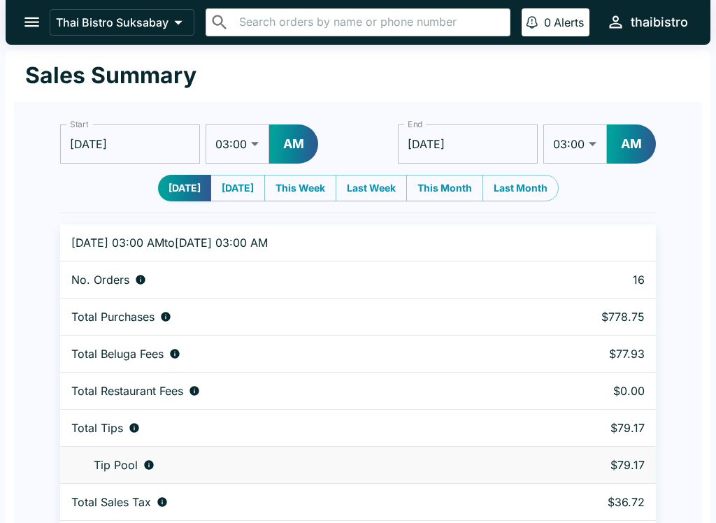
click at [34, 28] on icon "open drawer" at bounding box center [31, 22] width 19 height 19
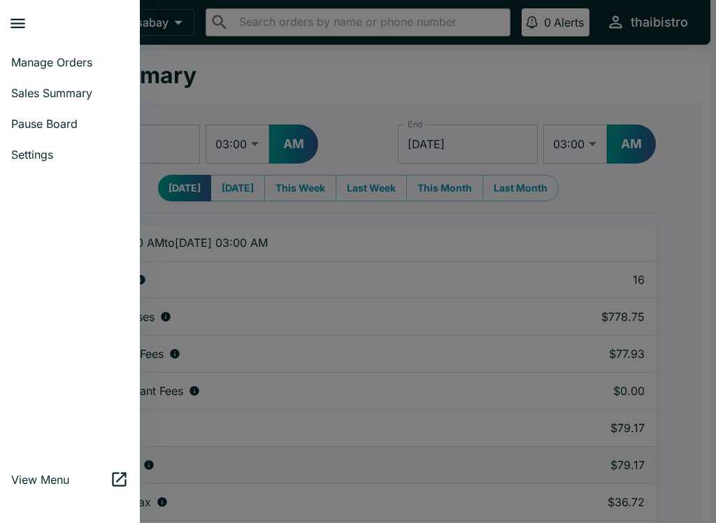
click at [41, 62] on span "Manage Orders" at bounding box center [69, 62] width 117 height 14
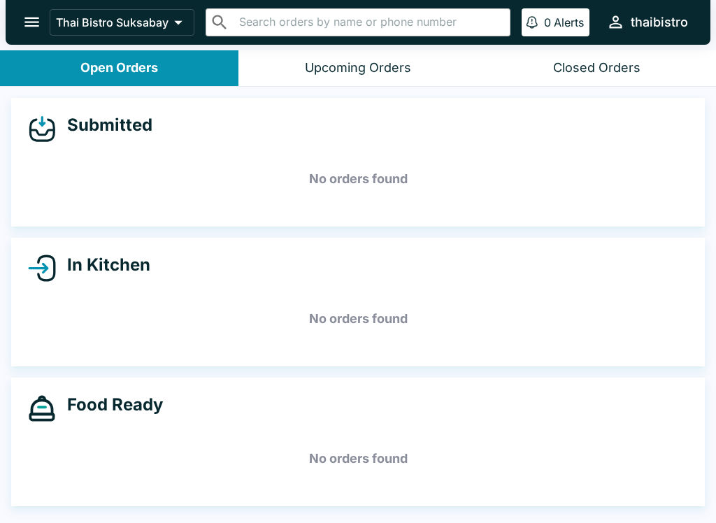
click at [29, 20] on icon "open drawer" at bounding box center [31, 22] width 19 height 19
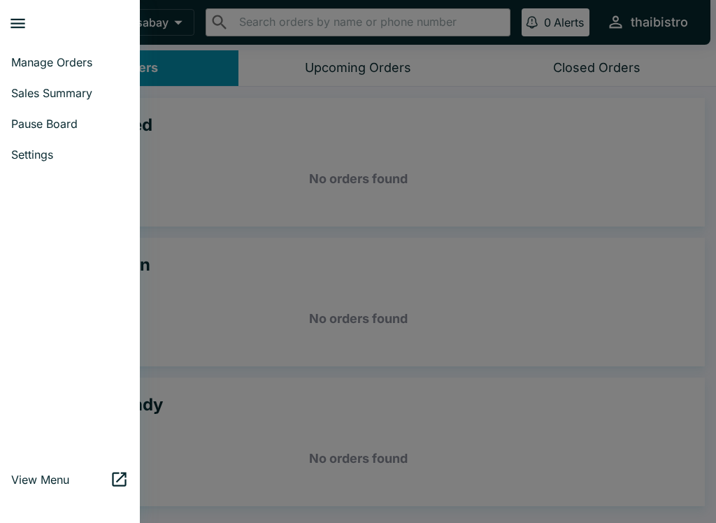
click at [41, 97] on span "Sales Summary" at bounding box center [69, 93] width 117 height 14
select select "03:00"
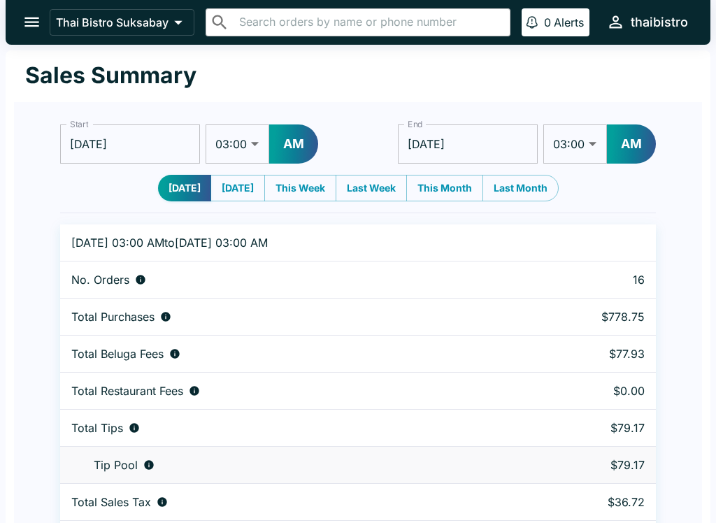
click at [34, 27] on icon "open drawer" at bounding box center [31, 22] width 19 height 19
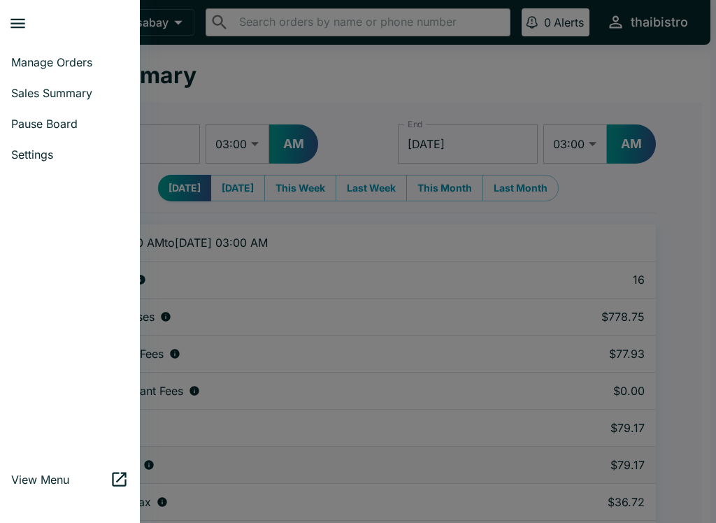
click at [39, 63] on span "Manage Orders" at bounding box center [69, 62] width 117 height 14
